Goal: Task Accomplishment & Management: Complete application form

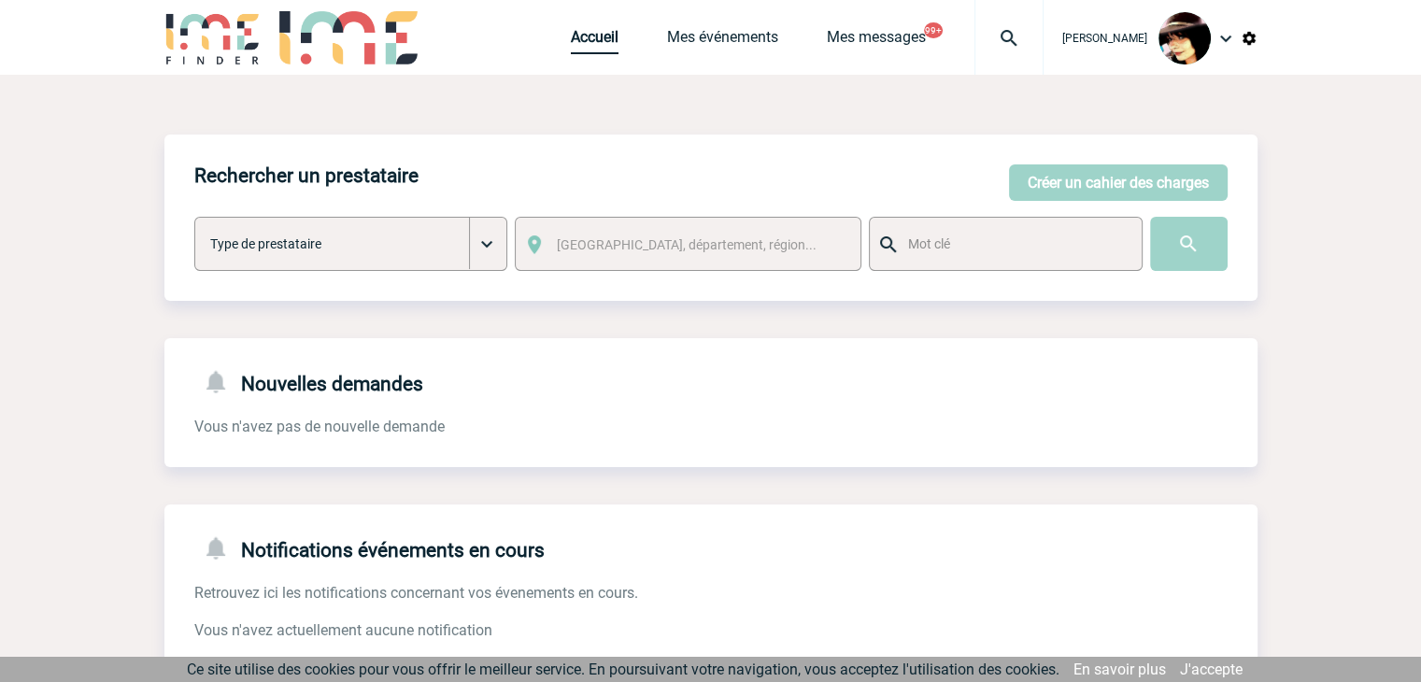
click at [573, 44] on link "Accueil" at bounding box center [595, 41] width 48 height 26
click at [1047, 177] on button "Créer un cahier des charges" at bounding box center [1118, 182] width 219 height 36
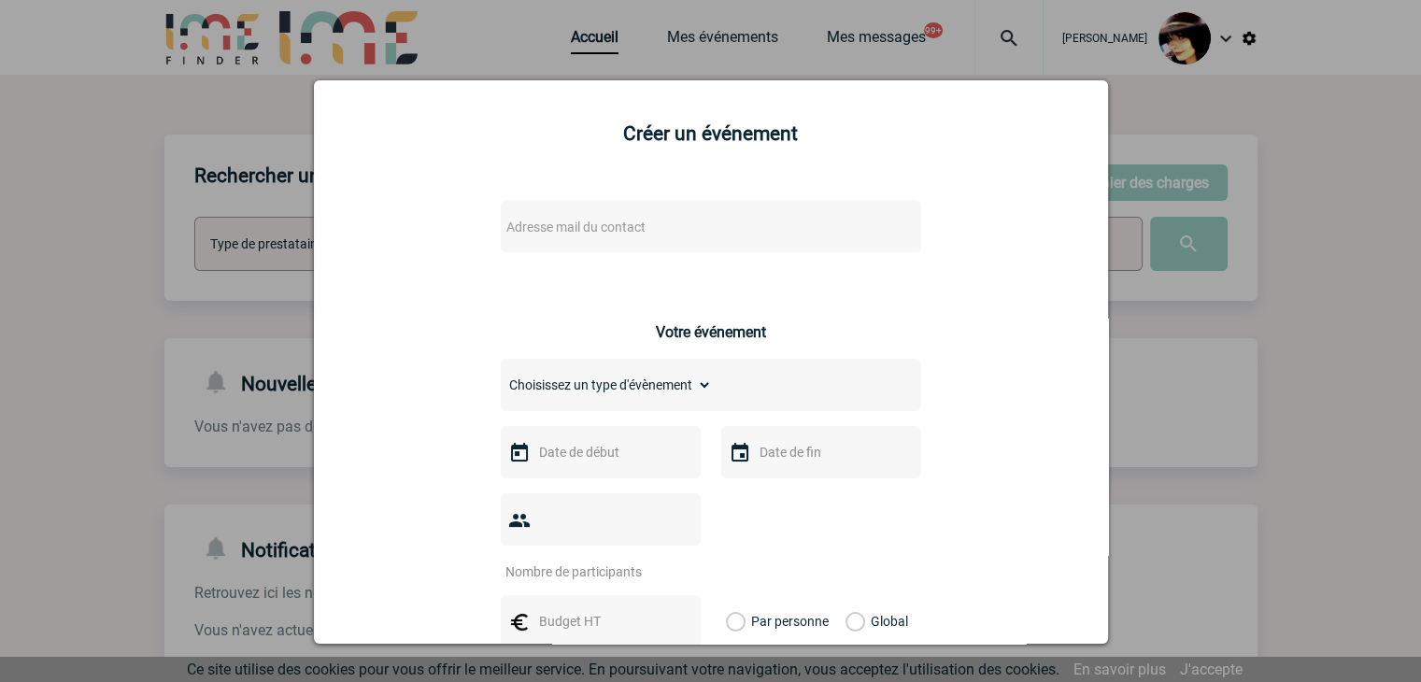
click at [588, 218] on span "Adresse mail du contact" at bounding box center [662, 227] width 327 height 26
type input "marc-antoine.roche@totalenergies.com"
click at [1361, 495] on div at bounding box center [710, 341] width 1421 height 682
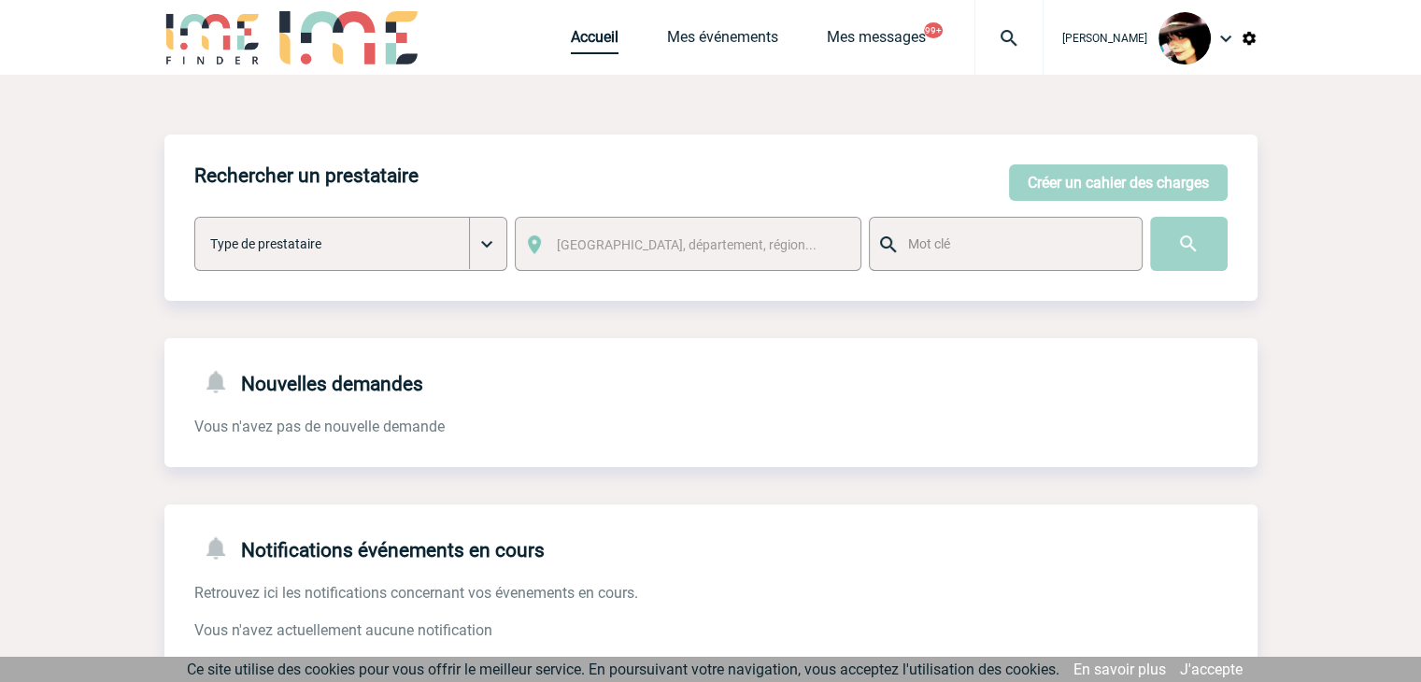
click at [578, 35] on link "Accueil" at bounding box center [595, 41] width 48 height 26
